Goal: Navigation & Orientation: Find specific page/section

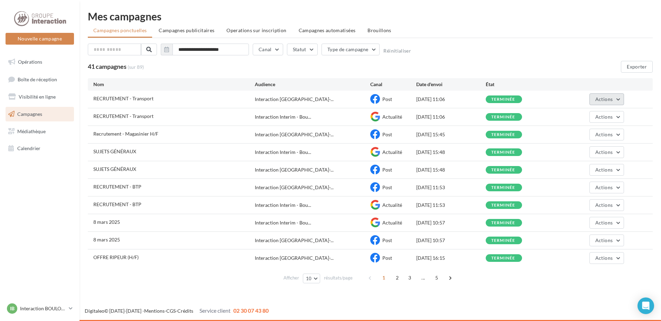
click at [618, 99] on button "Actions" at bounding box center [606, 99] width 35 height 12
click at [377, 98] on icon at bounding box center [375, 99] width 10 height 10
click at [426, 100] on div "[DATE] 11:06" at bounding box center [450, 99] width 69 height 7
click at [609, 100] on span "Actions" at bounding box center [603, 99] width 17 height 6
click at [599, 124] on button "Voir les résultats" at bounding box center [589, 115] width 69 height 18
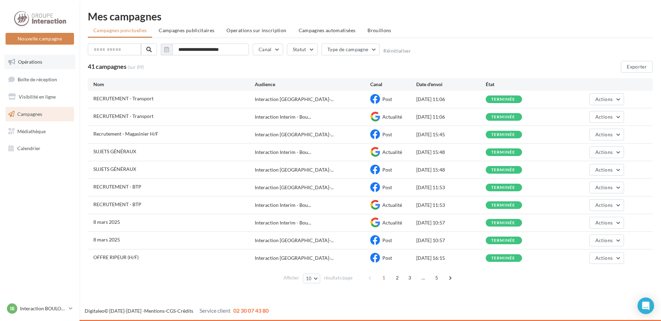
click at [36, 61] on span "Opérations" at bounding box center [30, 62] width 24 height 6
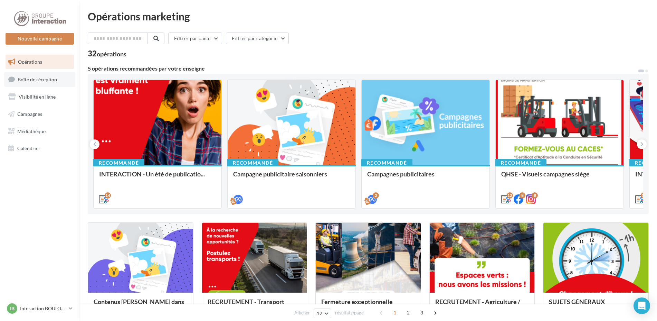
click at [40, 76] on span "Boîte de réception" at bounding box center [37, 79] width 39 height 6
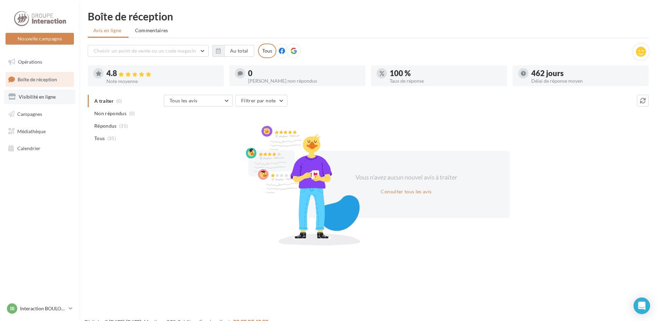
click at [38, 103] on link "Visibilité en ligne" at bounding box center [39, 97] width 71 height 15
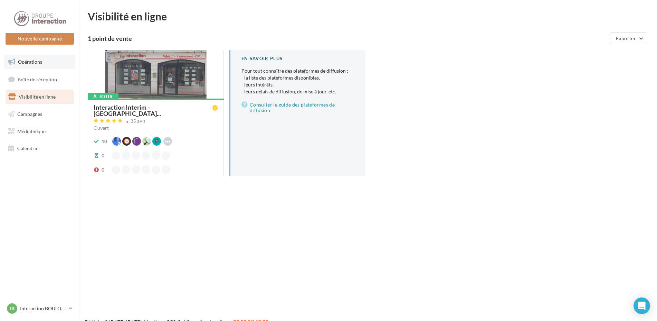
click at [22, 61] on span "Opérations" at bounding box center [30, 62] width 24 height 6
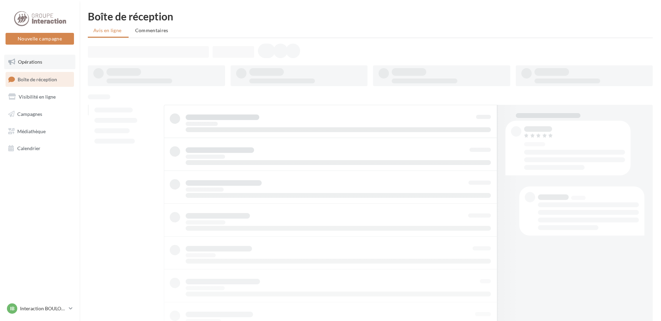
click at [30, 62] on span "Opérations" at bounding box center [30, 62] width 24 height 6
click at [29, 59] on span "Opérations" at bounding box center [30, 62] width 24 height 6
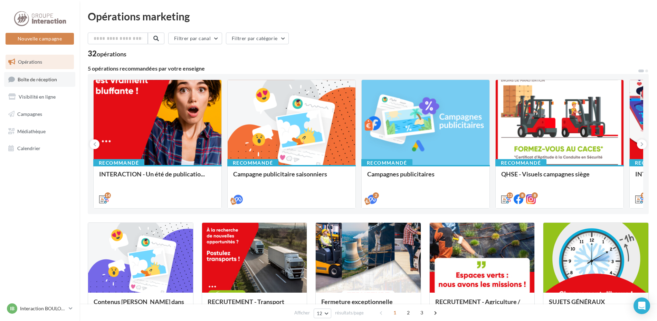
click at [30, 79] on span "Boîte de réception" at bounding box center [37, 79] width 39 height 6
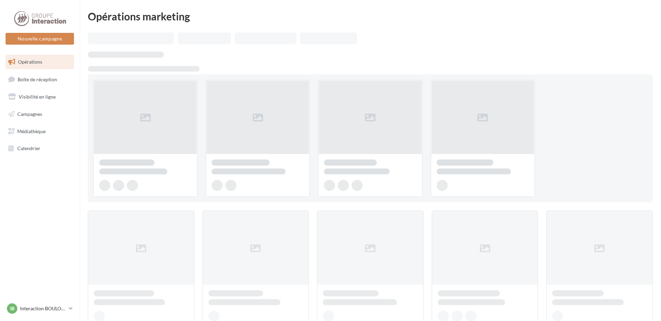
click at [30, 77] on span "Boîte de réception" at bounding box center [37, 79] width 39 height 6
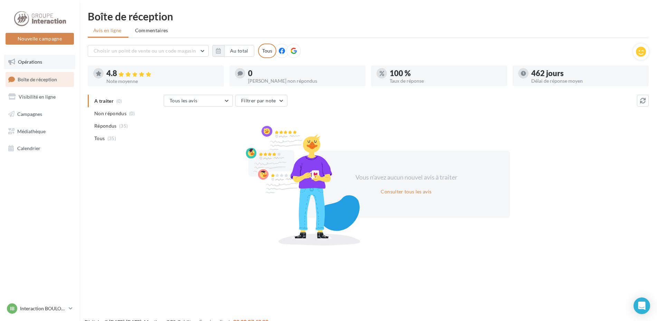
click at [30, 61] on span "Opérations" at bounding box center [30, 62] width 24 height 6
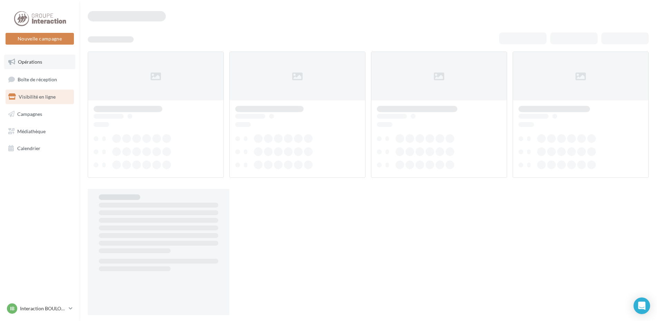
click at [38, 63] on span "Opérations" at bounding box center [30, 62] width 24 height 6
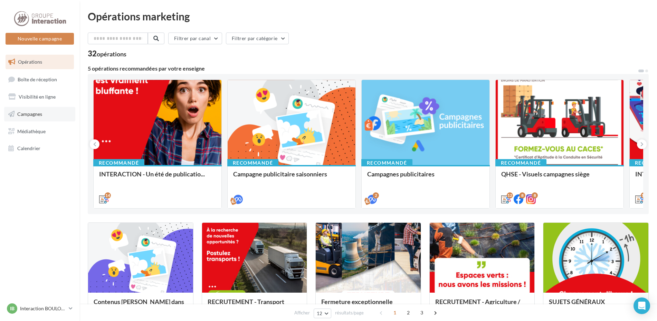
click at [35, 115] on span "Campagnes" at bounding box center [29, 114] width 25 height 6
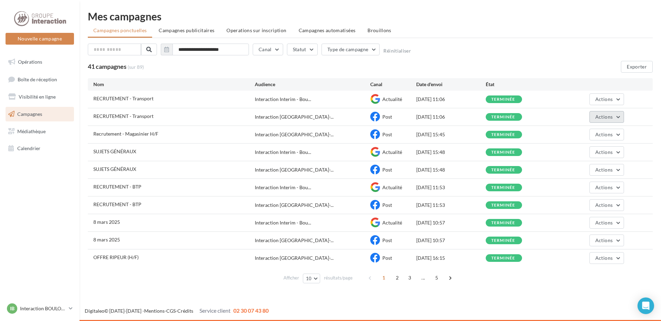
click at [604, 120] on button "Actions" at bounding box center [606, 117] width 35 height 12
click at [140, 119] on span "RECRUTEMENT - Transport" at bounding box center [123, 116] width 60 height 6
click at [280, 95] on div "RECRUTEMENT - Transport Interaction Interim - Bou... Actualité 20/08/2025 11:06…" at bounding box center [370, 99] width 565 height 17
click at [496, 115] on div "terminée" at bounding box center [503, 117] width 24 height 4
click at [608, 118] on span "Actions" at bounding box center [603, 117] width 17 height 6
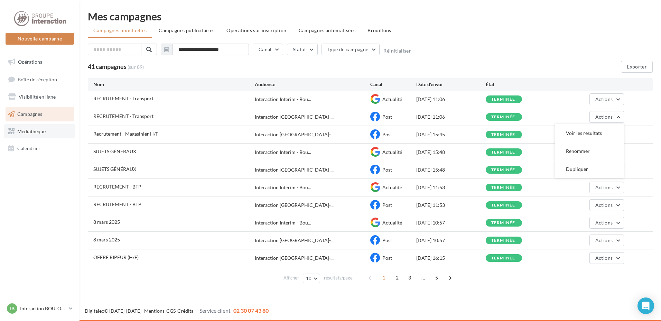
click at [42, 124] on link "Médiathèque" at bounding box center [39, 131] width 71 height 15
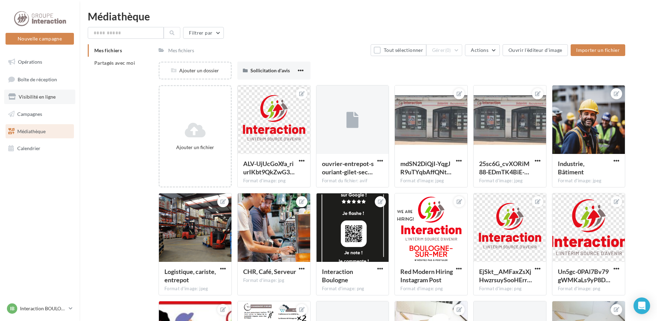
click at [38, 95] on span "Visibilité en ligne" at bounding box center [37, 97] width 37 height 6
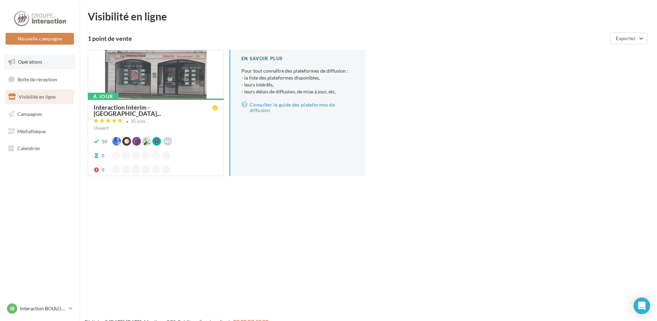
click at [45, 67] on link "Opérations" at bounding box center [39, 62] width 71 height 15
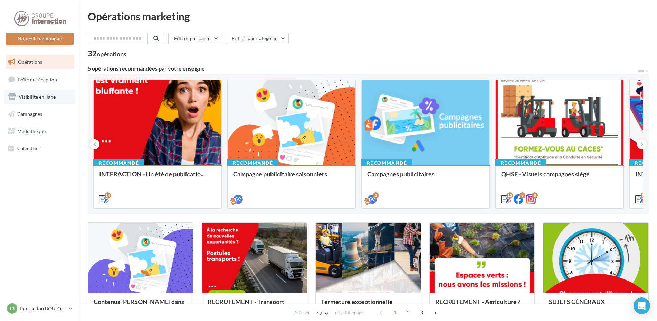
click at [26, 96] on span "Visibilité en ligne" at bounding box center [37, 97] width 37 height 6
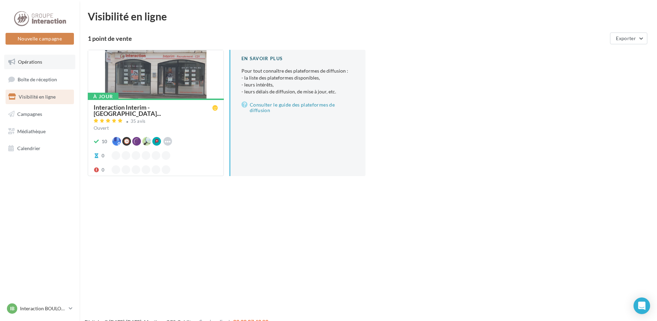
click at [55, 66] on link "Opérations" at bounding box center [39, 62] width 71 height 15
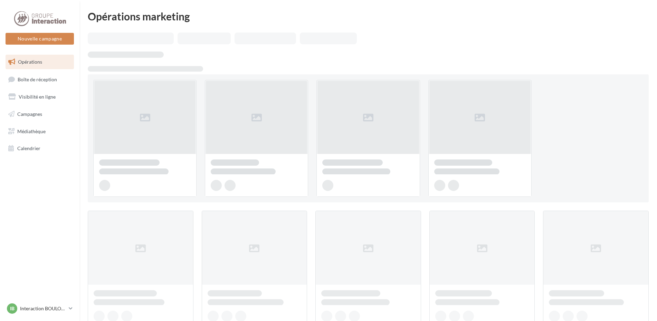
click at [37, 81] on span "Boîte de réception" at bounding box center [37, 79] width 39 height 6
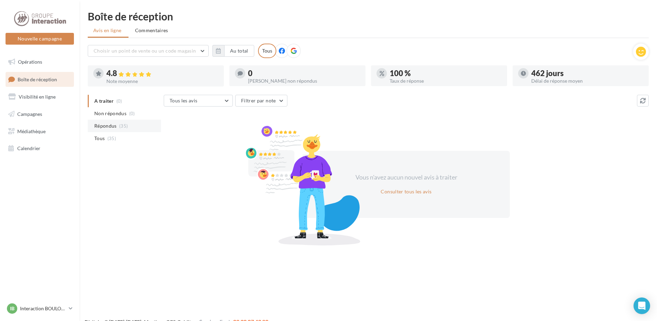
click at [124, 125] on span "(35)" at bounding box center [123, 126] width 9 height 6
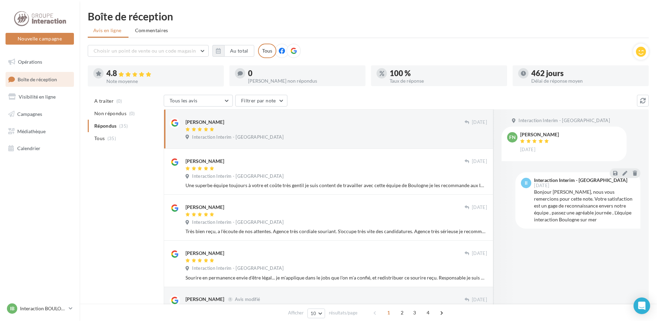
drag, startPoint x: 107, startPoint y: 242, endPoint x: 108, endPoint y: 246, distance: 3.9
